Goal: Contribute content: Contribute content

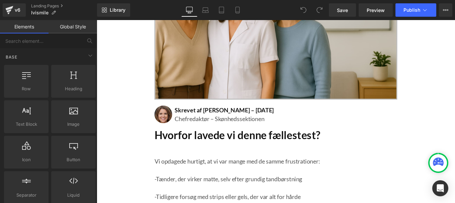
scroll to position [235, 0]
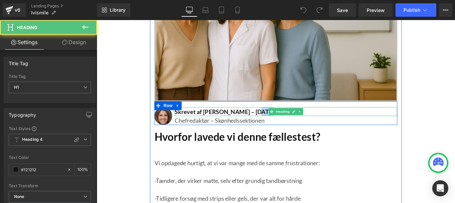
drag, startPoint x: 266, startPoint y: 114, endPoint x: 276, endPoint y: 114, distance: 10.4
click at [276, 119] on h1 "Skrevet af [PERSON_NAME] – [DATE]" at bounding box center [311, 124] width 252 height 10
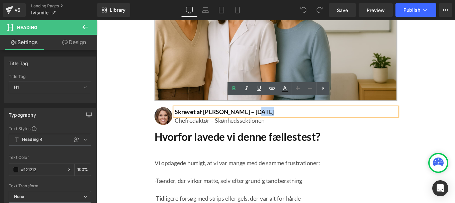
paste div
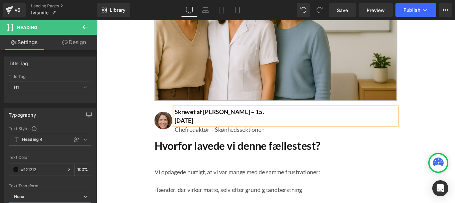
click at [185, 125] on div "Skrevet af [PERSON_NAME] – [DATE]" at bounding box center [311, 129] width 252 height 20
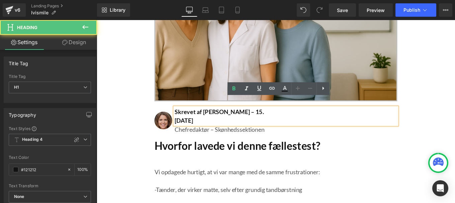
click at [185, 125] on div "Skrevet af [PERSON_NAME] – [DATE]" at bounding box center [311, 129] width 252 height 20
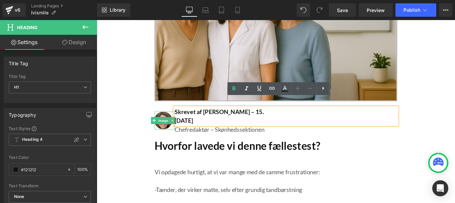
click at [181, 132] on icon at bounding box center [183, 134] width 4 height 4
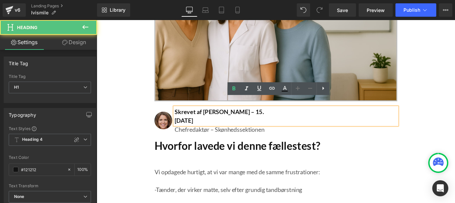
click at [187, 129] on h1 "[DATE]" at bounding box center [311, 134] width 252 height 10
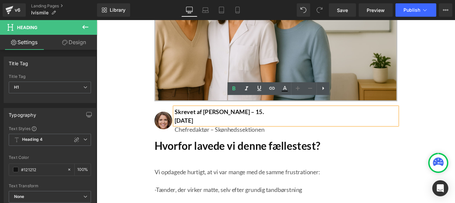
click at [185, 129] on h1 "[DATE]" at bounding box center [311, 134] width 252 height 10
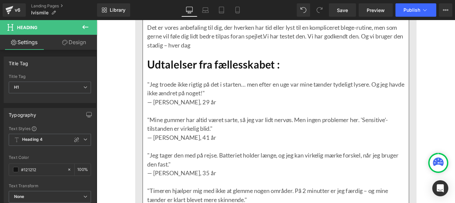
scroll to position [1716, 0]
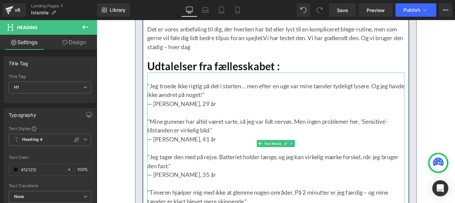
click at [407, 130] on p ""Mine gummer har altid været sarte, så jeg var lidt nervøs. Men ingen problemer…" at bounding box center [299, 140] width 291 height 20
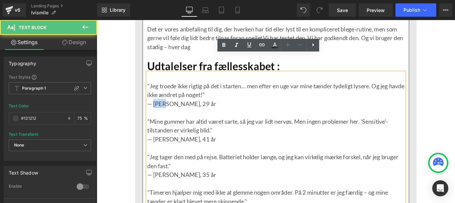
drag, startPoint x: 176, startPoint y: 96, endPoint x: 158, endPoint y: 95, distance: 17.8
click at [158, 109] on p "— [PERSON_NAME], 29 år" at bounding box center [299, 114] width 291 height 10
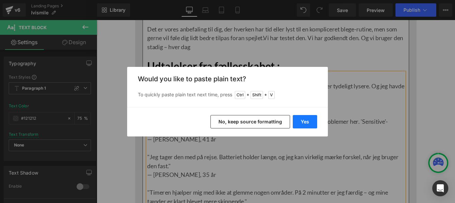
click at [304, 119] on button "Yes" at bounding box center [305, 121] width 24 height 13
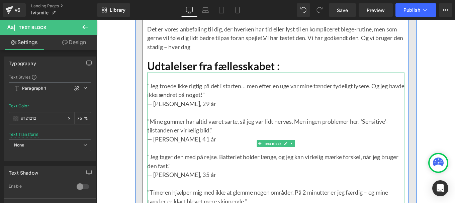
drag, startPoint x: 412, startPoint y: 155, endPoint x: 201, endPoint y: 121, distance: 214.3
click at [412, 170] on p ""Jeg tager den med på rejse. Batteriet holder længe, og jeg kan virkelig mærke …" at bounding box center [299, 180] width 291 height 20
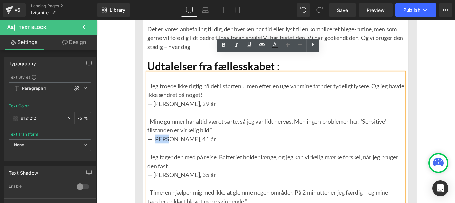
drag, startPoint x: 161, startPoint y: 137, endPoint x: 175, endPoint y: 136, distance: 14.1
click at [175, 150] on p "— [PERSON_NAME], 41 år" at bounding box center [299, 155] width 291 height 10
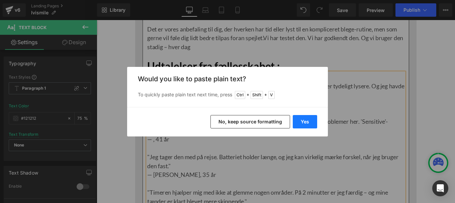
click at [304, 124] on button "Yes" at bounding box center [305, 121] width 24 height 13
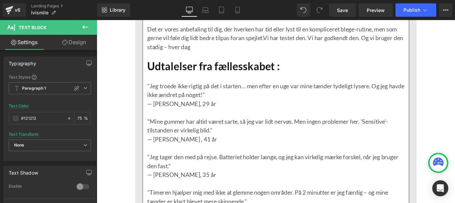
click at [422, 160] on p at bounding box center [299, 165] width 291 height 10
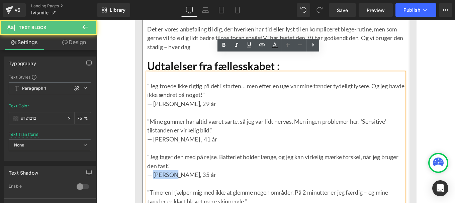
drag, startPoint x: 159, startPoint y: 175, endPoint x: 179, endPoint y: 178, distance: 20.6
click at [179, 190] on p "— [PERSON_NAME], 35 år" at bounding box center [299, 195] width 291 height 10
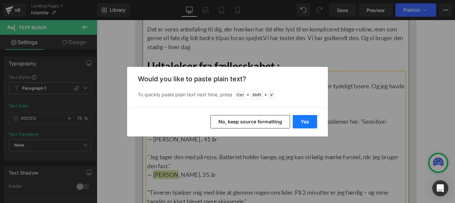
click at [306, 118] on button "Yes" at bounding box center [305, 121] width 24 height 13
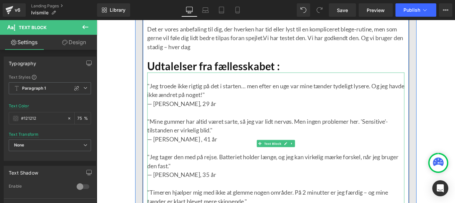
click at [419, 160] on p at bounding box center [299, 165] width 291 height 10
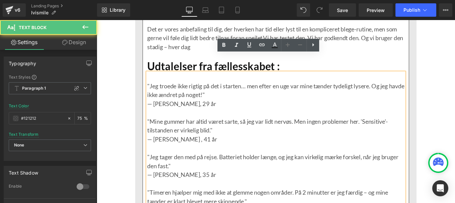
drag, startPoint x: 167, startPoint y: 217, endPoint x: 157, endPoint y: 215, distance: 9.9
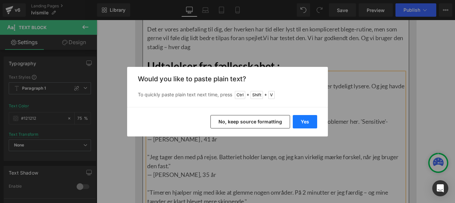
click at [299, 123] on button "Yes" at bounding box center [305, 121] width 24 height 13
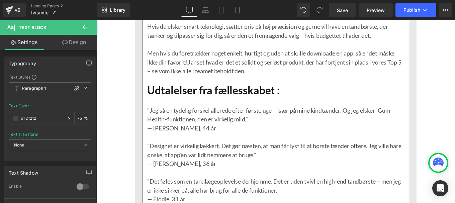
scroll to position [2805, 0]
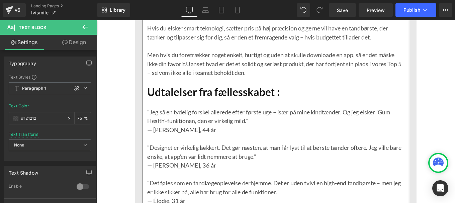
click at [419, 109] on div ""Jeg så en tydelig forskel allerede efter første uge – især på mine kindtænder.…" at bounding box center [299, 169] width 291 height 121
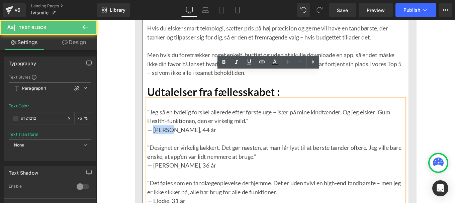
drag, startPoint x: 177, startPoint y: 112, endPoint x: 158, endPoint y: 112, distance: 19.4
click at [158, 139] on p "— [PERSON_NAME], 44 år" at bounding box center [299, 144] width 291 height 10
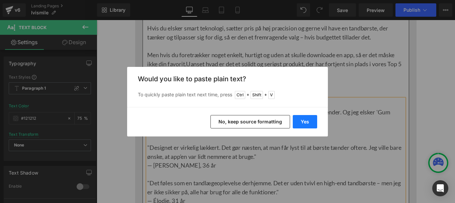
click at [306, 118] on button "Yes" at bounding box center [305, 121] width 24 height 13
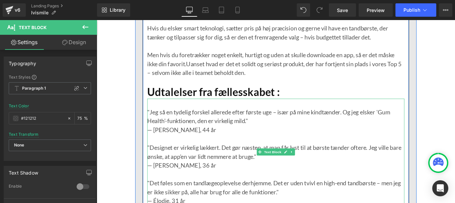
click at [420, 159] on p ""Designet er virkelig lækkert. Det gør næsten, at man får lyst til at børste tæ…" at bounding box center [299, 169] width 291 height 20
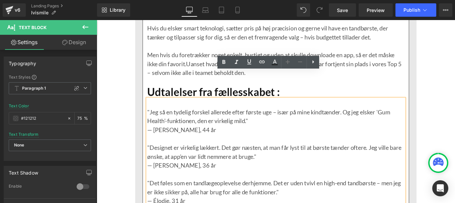
click at [417, 119] on p ""Jeg så en tydelig forskel allerede efter første uge – især på mine kindtænder.…" at bounding box center [299, 129] width 291 height 20
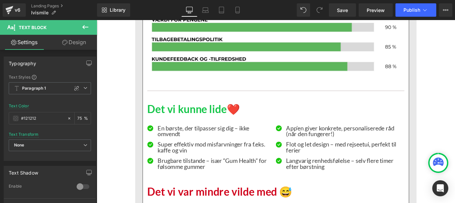
scroll to position [2469, 0]
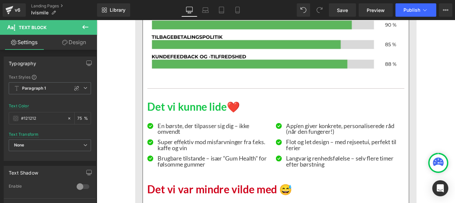
click at [419, 136] on p "App’en giver konkrete, personaliserede råd (når den fungerer!)" at bounding box center [375, 142] width 129 height 13
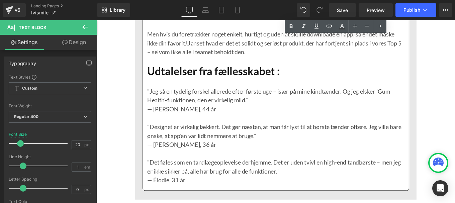
scroll to position [2826, 0]
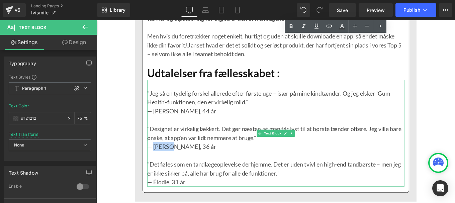
drag, startPoint x: 181, startPoint y: 135, endPoint x: 159, endPoint y: 132, distance: 22.0
click at [159, 158] on p "— [PERSON_NAME], 36 år" at bounding box center [299, 163] width 291 height 10
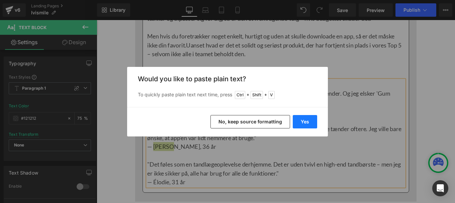
click at [0, 0] on button "Yes" at bounding box center [0, 0] width 0 height 0
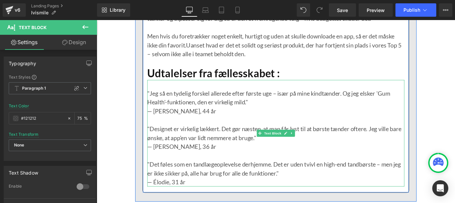
click at [412, 138] on p ""Designet er virkelig lækkert. Det gør næsten, at man får lyst til at børste tæ…" at bounding box center [299, 148] width 291 height 20
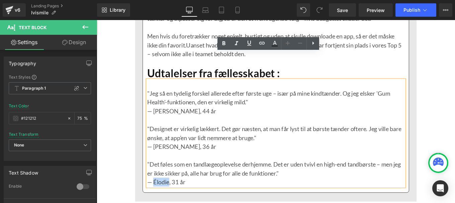
drag, startPoint x: 176, startPoint y: 172, endPoint x: 158, endPoint y: 172, distance: 17.4
click at [158, 198] on p "— Élodie, 31 år" at bounding box center [299, 203] width 291 height 10
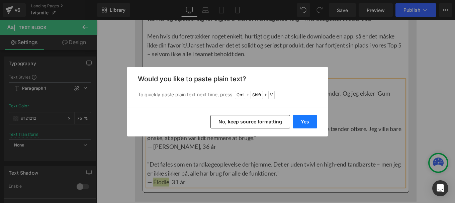
click at [0, 0] on button "Yes" at bounding box center [0, 0] width 0 height 0
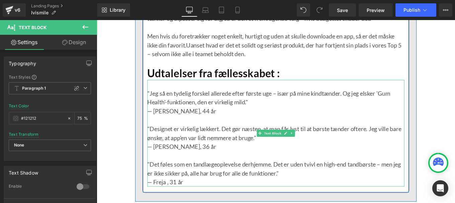
click at [174, 198] on p "— Freja , 31 år" at bounding box center [299, 203] width 291 height 10
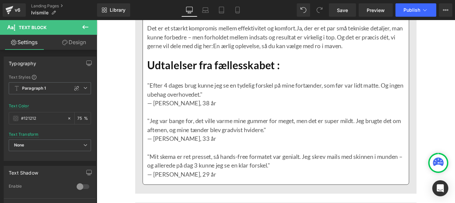
scroll to position [3868, 0]
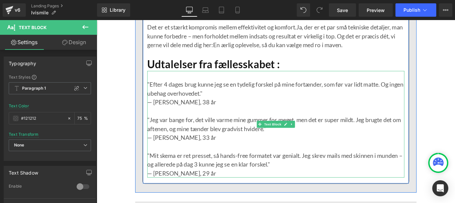
drag, startPoint x: 409, startPoint y: 109, endPoint x: 162, endPoint y: 78, distance: 248.8
click at [409, 128] on p ""Jeg var bange for, det ville varme mine gummer for meget, men det er super mil…" at bounding box center [299, 138] width 291 height 20
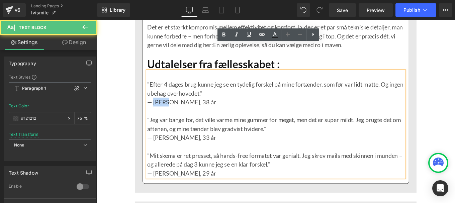
drag, startPoint x: 159, startPoint y: 85, endPoint x: 176, endPoint y: 83, distance: 17.2
click at [176, 108] on p "— [PERSON_NAME], 38 år" at bounding box center [299, 113] width 291 height 10
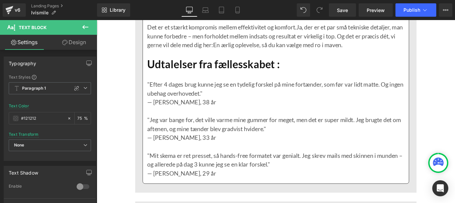
drag, startPoint x: 418, startPoint y: 135, endPoint x: 387, endPoint y: 132, distance: 31.3
click at [418, 158] on p at bounding box center [299, 163] width 291 height 10
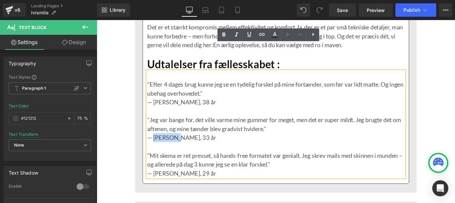
drag, startPoint x: 159, startPoint y: 125, endPoint x: 182, endPoint y: 122, distance: 23.6
click at [182, 148] on p "— [PERSON_NAME], 33 år" at bounding box center [299, 153] width 291 height 10
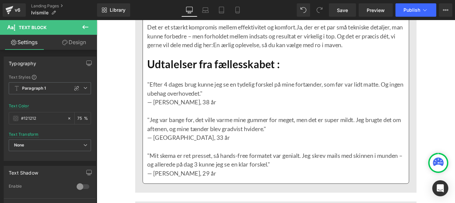
click at [421, 148] on p "— [GEOGRAPHIC_DATA], 33 år" at bounding box center [299, 153] width 291 height 10
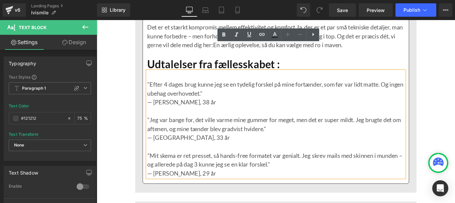
click at [420, 158] on p at bounding box center [299, 163] width 291 height 10
drag, startPoint x: 159, startPoint y: 164, endPoint x: 173, endPoint y: 163, distance: 14.1
click at [173, 188] on p "— [PERSON_NAME], 29 år" at bounding box center [299, 193] width 291 height 10
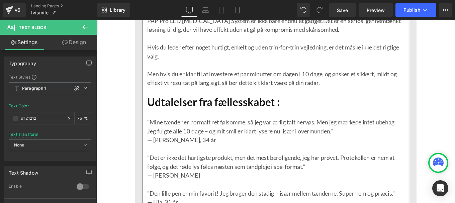
scroll to position [4861, 0]
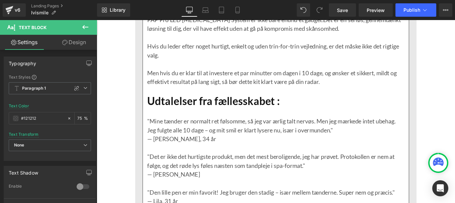
click at [424, 169] on p ""Det er ikke det hurtigste produkt, men det mest beroligende, jeg har prøvet. P…" at bounding box center [299, 179] width 291 height 20
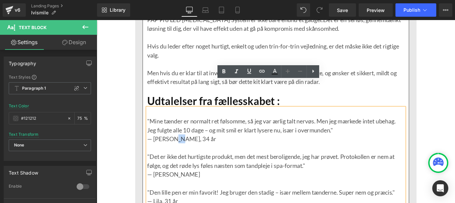
drag, startPoint x: 180, startPoint y: 127, endPoint x: 184, endPoint y: 123, distance: 6.2
click at [184, 149] on p "— [PERSON_NAME], 34 år" at bounding box center [299, 154] width 291 height 10
click at [180, 149] on p "— [PERSON_NAME], 34 år" at bounding box center [299, 154] width 291 height 10
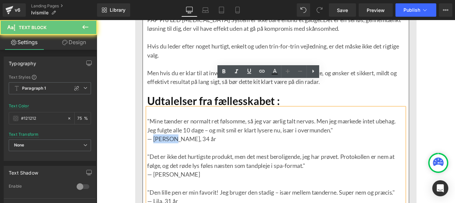
drag, startPoint x: 179, startPoint y: 126, endPoint x: 162, endPoint y: 125, distance: 17.1
click at [162, 149] on p "— [PERSON_NAME], 34 år" at bounding box center [299, 154] width 291 height 10
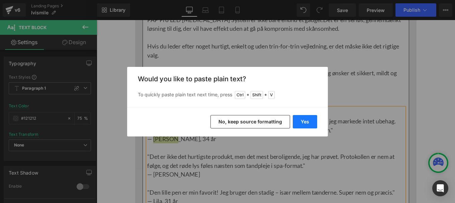
click at [0, 0] on button "Yes" at bounding box center [0, 0] width 0 height 0
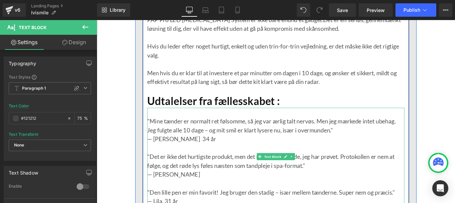
click at [174, 149] on p "— [PERSON_NAME] 34 år" at bounding box center [299, 154] width 291 height 10
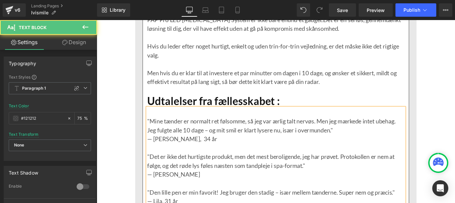
click at [178, 149] on p "— [PERSON_NAME], 34 år" at bounding box center [299, 154] width 291 height 10
click at [179, 189] on p "— [PERSON_NAME]" at bounding box center [299, 194] width 291 height 10
drag, startPoint x: 185, startPoint y: 124, endPoint x: 195, endPoint y: 124, distance: 9.7
click at [195, 149] on p "— [PERSON_NAME], 34 år" at bounding box center [299, 154] width 291 height 10
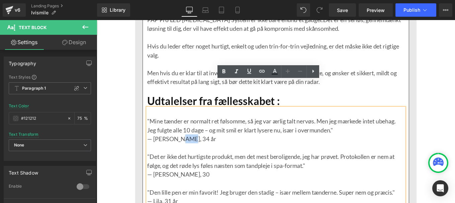
drag, startPoint x: 195, startPoint y: 124, endPoint x: 185, endPoint y: 124, distance: 10.0
click at [185, 149] on p "— [PERSON_NAME], 34 år" at bounding box center [299, 154] width 291 height 10
copy p "år"
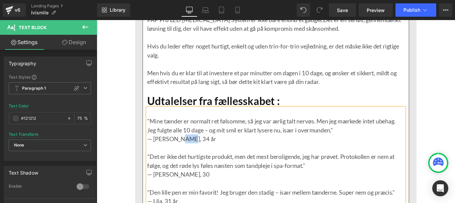
click at [196, 189] on p "— [PERSON_NAME], 30" at bounding box center [299, 194] width 291 height 10
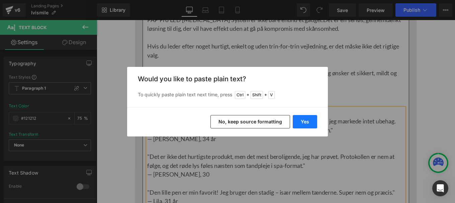
click at [0, 0] on button "Yes" at bounding box center [0, 0] width 0 height 0
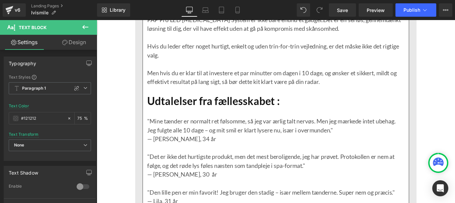
click at [419, 129] on p ""Mine tænder er normalt ret følsomme, så jeg var ærlig talt nervøs. Men jeg mær…" at bounding box center [299, 139] width 291 height 20
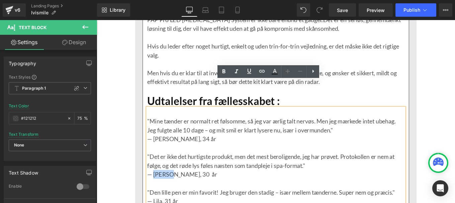
drag, startPoint x: 158, startPoint y: 167, endPoint x: 178, endPoint y: 168, distance: 20.1
click at [178, 189] on p "— [PERSON_NAME], 30 år" at bounding box center [299, 194] width 291 height 10
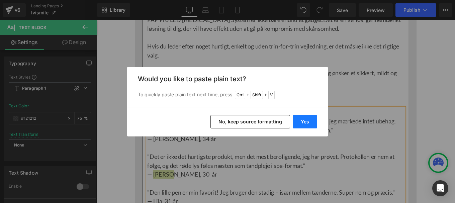
click at [0, 0] on button "Yes" at bounding box center [0, 0] width 0 height 0
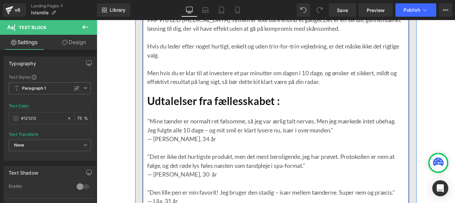
click at [419, 129] on p ""Mine tænder er normalt ret følsomme, så jeg var ærlig talt nervøs. Men jeg mær…" at bounding box center [299, 139] width 291 height 20
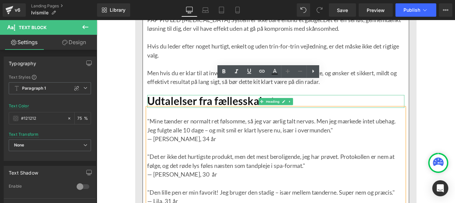
click at [422, 105] on h1 "Udtalelser fra fællesskabet :" at bounding box center [299, 112] width 291 height 14
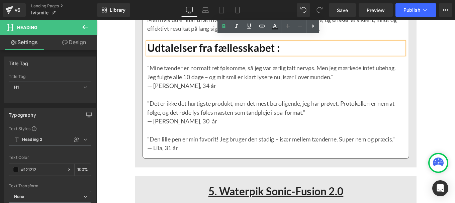
scroll to position [4921, 0]
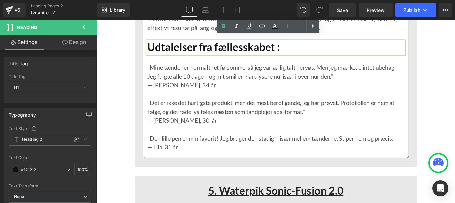
click at [412, 149] on p ""Den lille pen er min favorit! Jeg bruger den stadig – især mellem tænderne. Su…" at bounding box center [299, 154] width 291 height 10
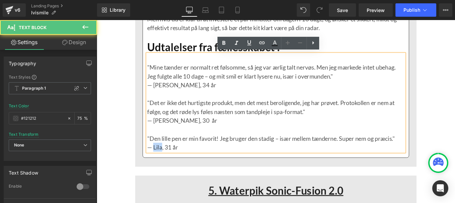
drag, startPoint x: 158, startPoint y: 133, endPoint x: 168, endPoint y: 134, distance: 9.7
click at [168, 159] on p "— Lila, 31 år" at bounding box center [299, 164] width 291 height 10
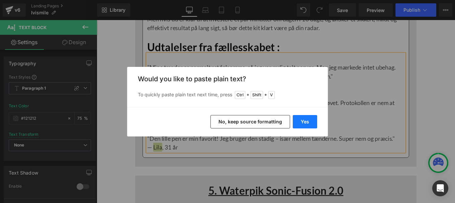
click at [0, 0] on button "Yes" at bounding box center [0, 0] width 0 height 0
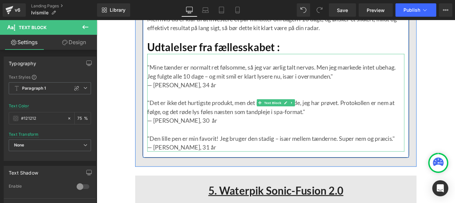
click at [419, 129] on p "— [PERSON_NAME], 30 år" at bounding box center [299, 134] width 291 height 10
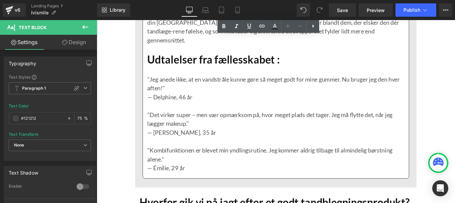
scroll to position [5908, 0]
click at [432, 123] on p ""Det virker super – men vær opmærksom på, hvor meget plads det tager. Jeg må fl…" at bounding box center [299, 133] width 291 height 20
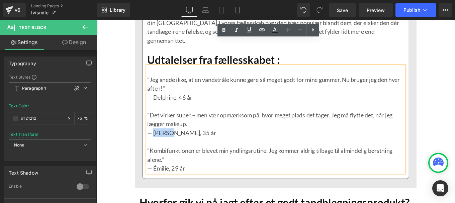
drag, startPoint x: 158, startPoint y: 118, endPoint x: 178, endPoint y: 116, distance: 19.6
click at [178, 143] on p "— [PERSON_NAME], 35 år" at bounding box center [299, 148] width 291 height 10
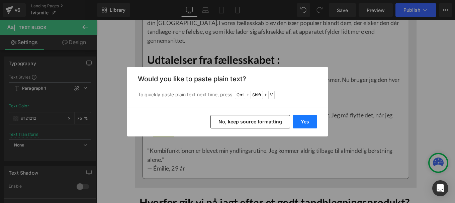
click at [0, 0] on button "Yes" at bounding box center [0, 0] width 0 height 0
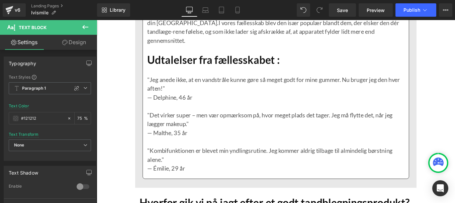
drag, startPoint x: 422, startPoint y: 108, endPoint x: 301, endPoint y: 77, distance: 125.0
click at [422, 123] on p ""Det virker super – men vær opmærksom på, hvor meget plads det tager. Jeg må fl…" at bounding box center [299, 133] width 291 height 20
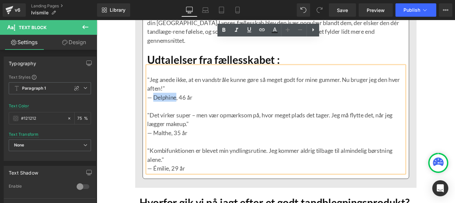
drag, startPoint x: 183, startPoint y: 77, endPoint x: 158, endPoint y: 76, distance: 25.5
click at [158, 102] on p "— Delphine, 46 år" at bounding box center [299, 107] width 291 height 10
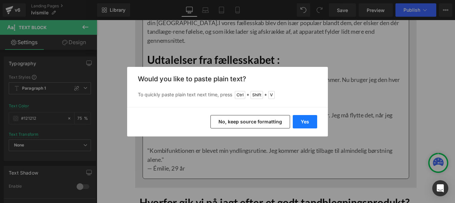
click at [0, 0] on button "Yes" at bounding box center [0, 0] width 0 height 0
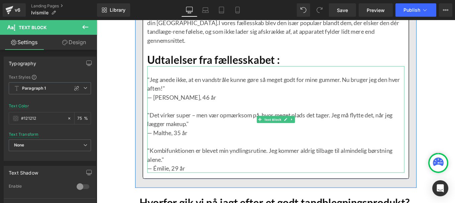
click at [416, 153] on p at bounding box center [299, 158] width 291 height 10
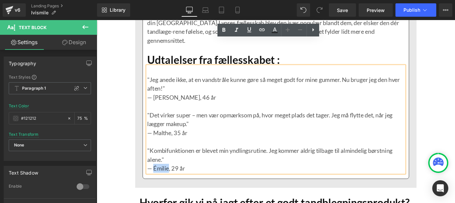
drag, startPoint x: 160, startPoint y: 158, endPoint x: 175, endPoint y: 159, distance: 15.4
click at [175, 183] on p "— Émilie, 29 år" at bounding box center [299, 188] width 291 height 10
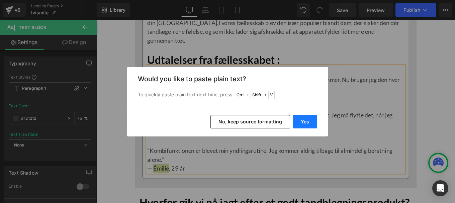
click at [0, 0] on button "Yes" at bounding box center [0, 0] width 0 height 0
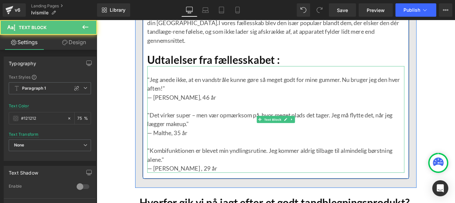
click at [173, 183] on p "— [PERSON_NAME] , 29 år" at bounding box center [299, 188] width 291 height 10
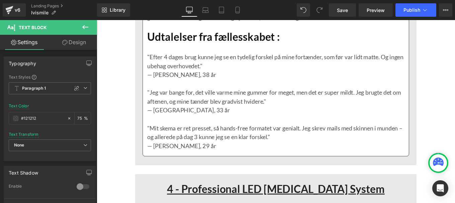
scroll to position [3898, 0]
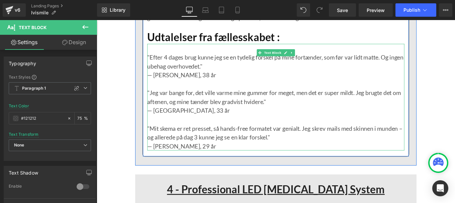
click at [415, 137] on p ""Mit skema er ret presset, så hands-free formatet var genialt. Jeg skrev mails …" at bounding box center [299, 147] width 291 height 20
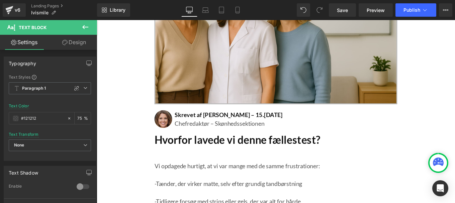
scroll to position [231, 0]
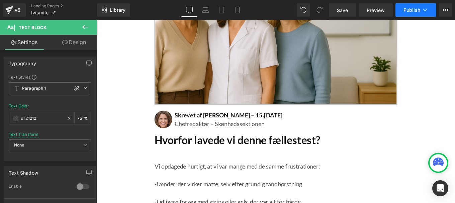
click at [416, 9] on span "Publish" at bounding box center [412, 9] width 17 height 5
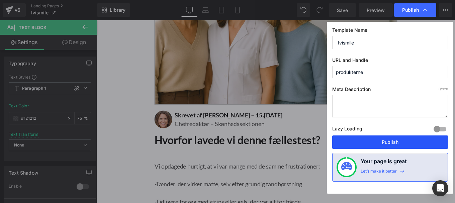
click at [376, 140] on button "Publish" at bounding box center [390, 142] width 116 height 13
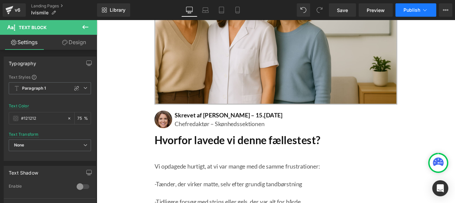
click at [410, 8] on span "Publish" at bounding box center [412, 9] width 17 height 5
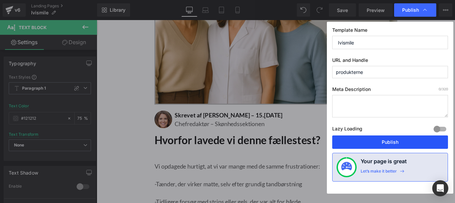
click at [373, 147] on button "Publish" at bounding box center [390, 142] width 116 height 13
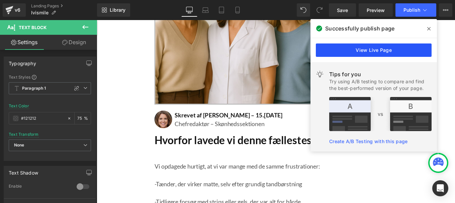
click at [0, 0] on link "View Live Page" at bounding box center [0, 0] width 0 height 0
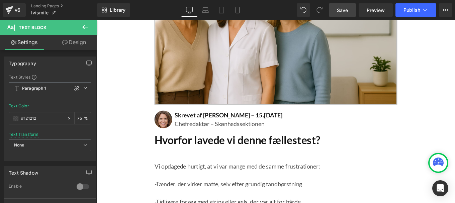
click at [342, 9] on span "Save" at bounding box center [342, 10] width 11 height 7
click at [14, 7] on div "v6" at bounding box center [17, 10] width 8 height 9
